Goal: Task Accomplishment & Management: Manage account settings

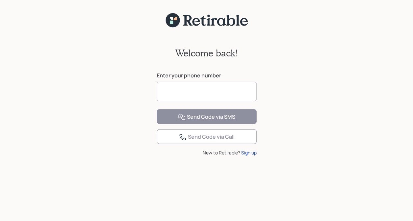
click at [179, 94] on input at bounding box center [207, 92] width 100 height 20
type input "**********"
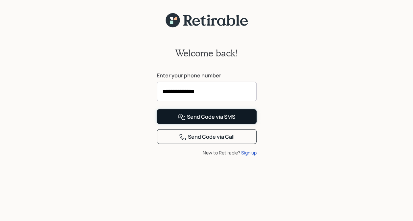
click at [200, 121] on div "Send Code via SMS" at bounding box center [206, 117] width 57 height 8
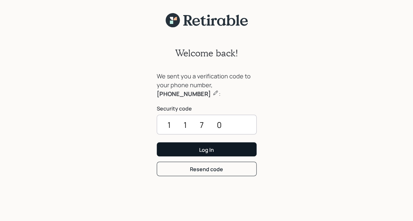
type input "1170"
click at [211, 150] on div "Log In" at bounding box center [206, 149] width 15 height 7
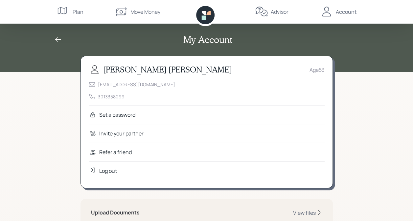
scroll to position [66, 0]
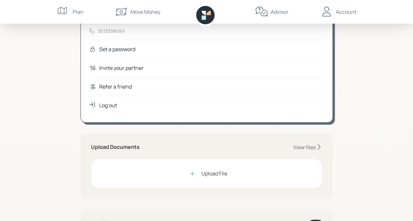
click at [208, 174] on div "Upload File" at bounding box center [214, 174] width 26 height 8
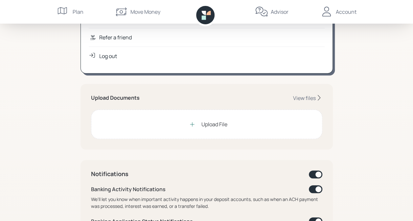
scroll to position [131, 0]
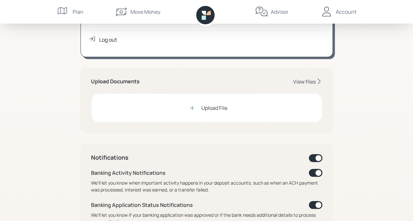
click at [302, 79] on div "View files" at bounding box center [304, 81] width 23 height 7
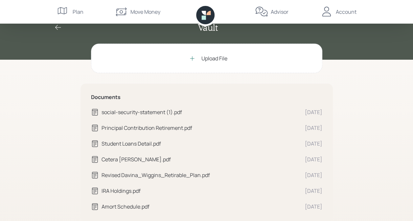
scroll to position [22, 0]
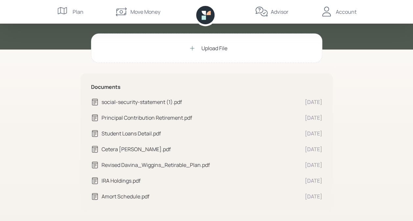
click at [206, 47] on div "Upload File" at bounding box center [214, 48] width 26 height 8
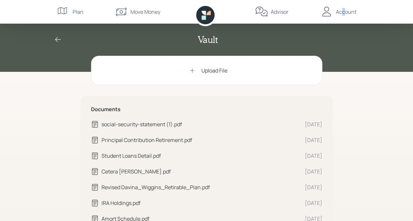
click at [343, 13] on div "Account" at bounding box center [345, 12] width 21 height 8
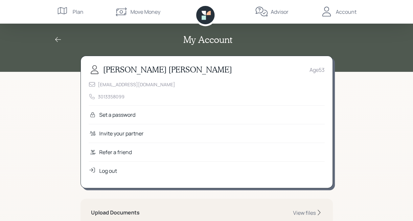
click at [357, 43] on div "My Account" at bounding box center [206, 39] width 315 height 11
click at [288, 30] on div "My Account" at bounding box center [206, 36] width 315 height 51
click at [311, 213] on div "View files" at bounding box center [304, 212] width 23 height 7
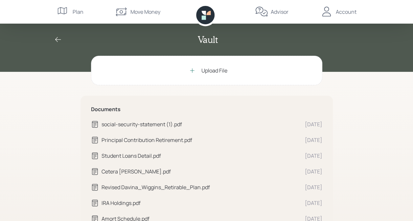
click at [200, 71] on div "Upload File" at bounding box center [206, 70] width 42 height 13
click at [58, 38] on icon at bounding box center [58, 40] width 8 height 8
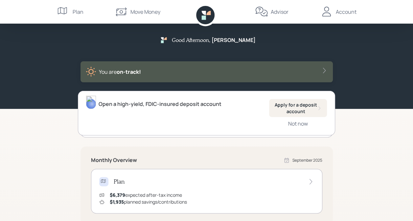
click at [325, 71] on icon at bounding box center [324, 70] width 7 height 7
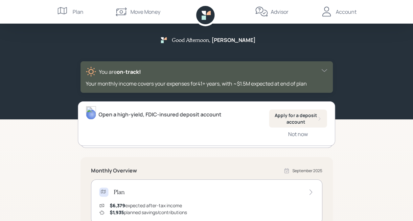
click at [345, 13] on div "Account" at bounding box center [345, 12] width 21 height 8
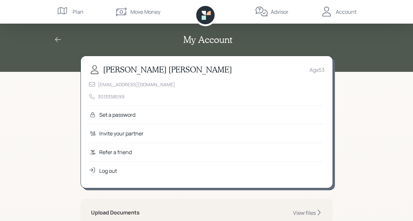
click at [362, 55] on div "My Account" at bounding box center [206, 36] width 315 height 51
click at [56, 40] on icon at bounding box center [58, 39] width 6 height 5
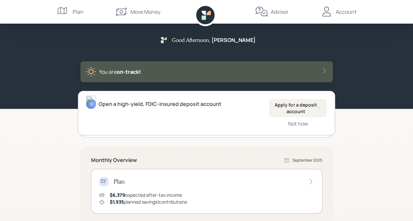
click at [86, 28] on div "Good Afternoon , [PERSON_NAME] You are on‑track!" at bounding box center [206, 55] width 315 height 88
click at [350, 13] on div "Account" at bounding box center [345, 12] width 21 height 8
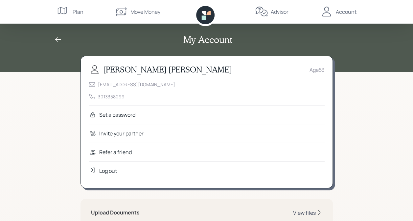
click at [308, 211] on div "View files" at bounding box center [304, 212] width 23 height 7
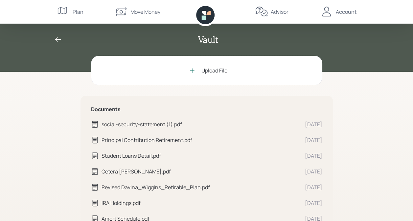
click at [200, 71] on div "Upload File" at bounding box center [206, 70] width 42 height 13
click at [342, 11] on div "Account" at bounding box center [345, 12] width 21 height 8
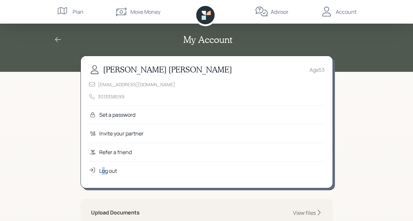
click at [103, 169] on div "Log out" at bounding box center [108, 171] width 18 height 8
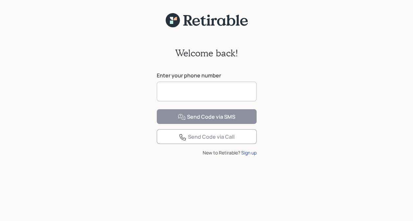
click at [194, 87] on input at bounding box center [207, 92] width 100 height 20
type input "**********"
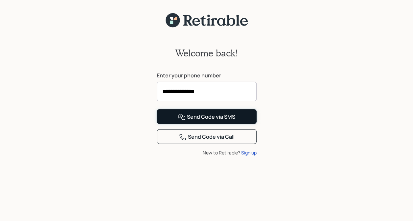
click at [197, 121] on div "Send Code via SMS" at bounding box center [206, 117] width 57 height 8
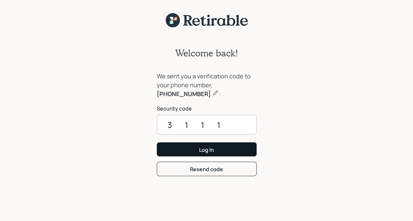
type input "3111"
click at [200, 150] on div "Log In" at bounding box center [206, 149] width 15 height 7
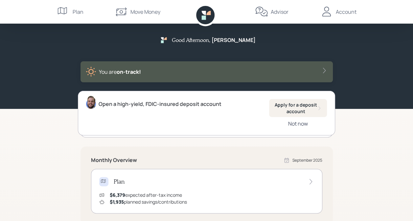
click at [302, 123] on div "Not now" at bounding box center [298, 123] width 20 height 7
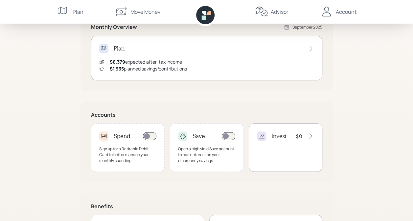
scroll to position [183, 0]
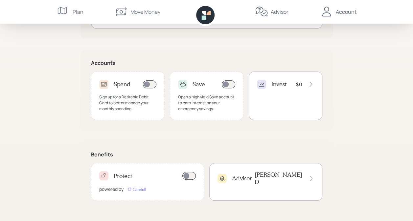
click at [303, 177] on div "James D" at bounding box center [283, 178] width 59 height 14
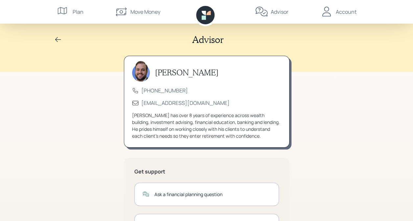
click at [344, 12] on div "Account" at bounding box center [345, 12] width 21 height 8
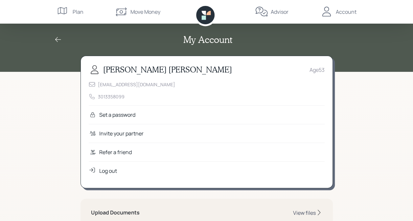
click at [300, 211] on div "View files" at bounding box center [304, 212] width 23 height 7
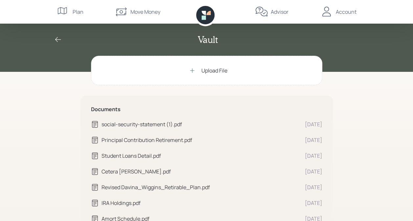
click at [221, 72] on div "Upload File" at bounding box center [214, 71] width 26 height 8
click at [354, 62] on div "Vault" at bounding box center [206, 36] width 413 height 72
click at [142, 14] on div "Move Money" at bounding box center [145, 12] width 30 height 8
